Goal: Register for event/course

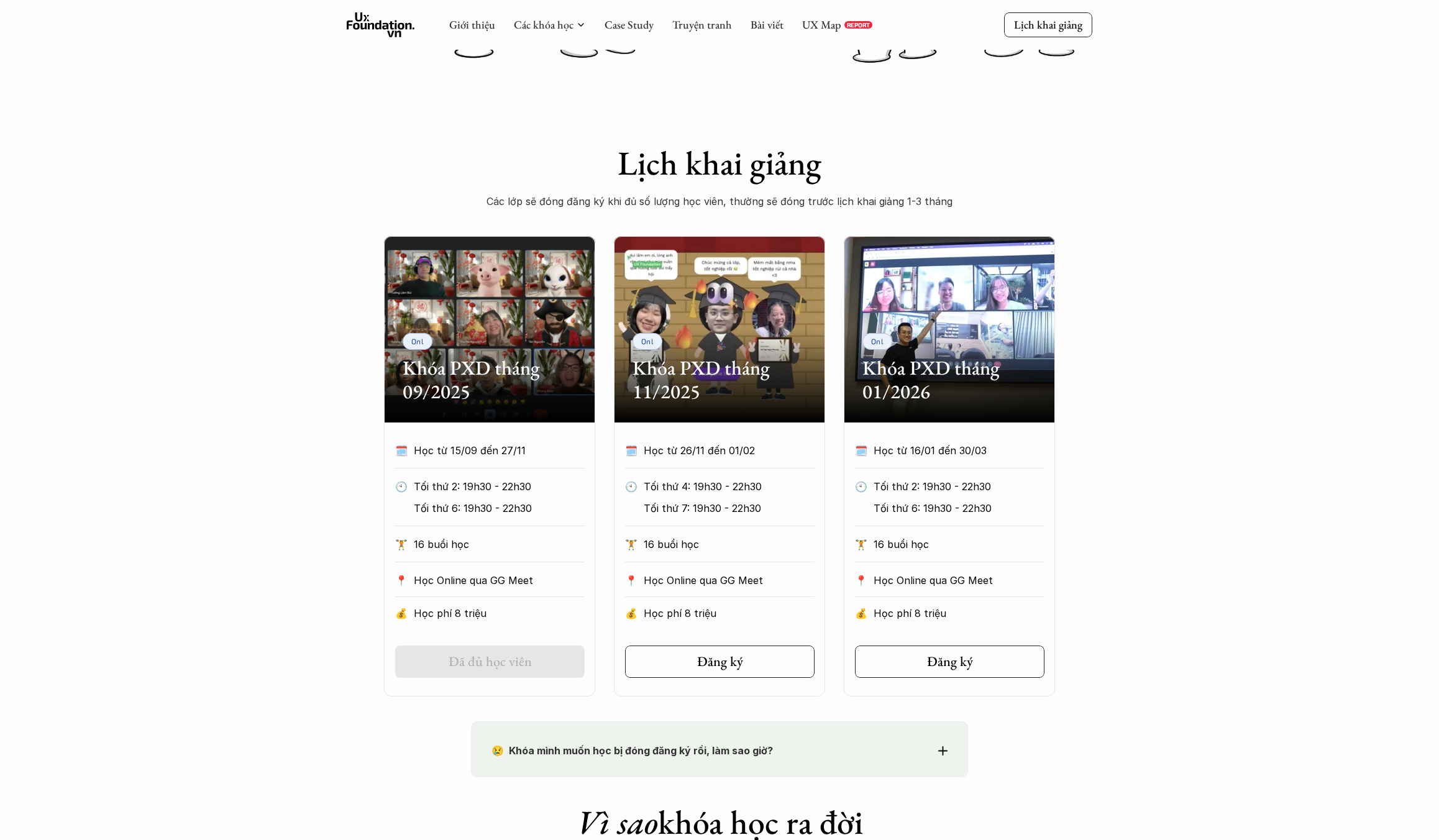
scroll to position [413, 0]
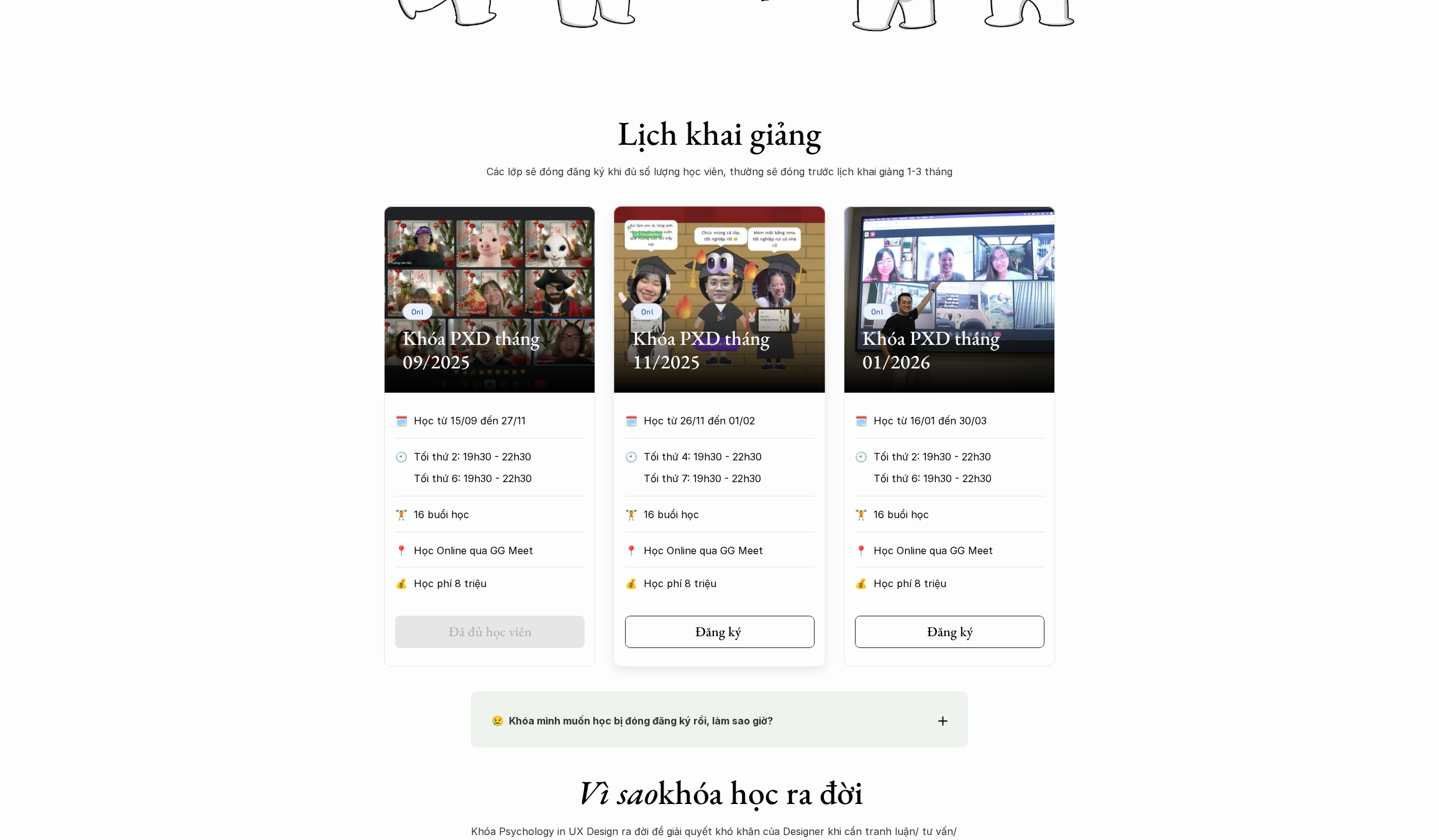
click at [692, 630] on link "Đăng ký" at bounding box center [720, 632] width 190 height 32
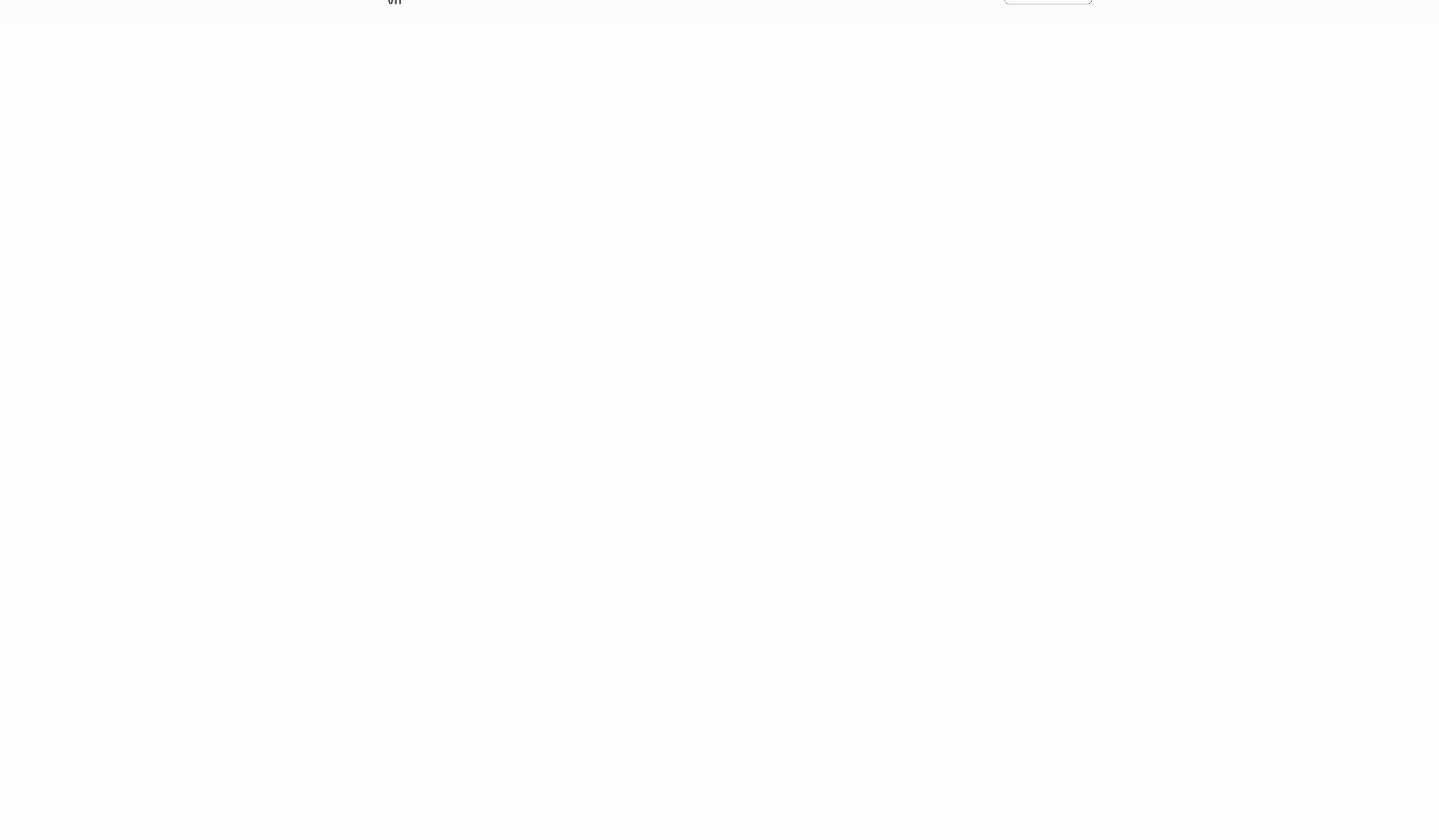
scroll to position [1449, 0]
